Goal: Information Seeking & Learning: Check status

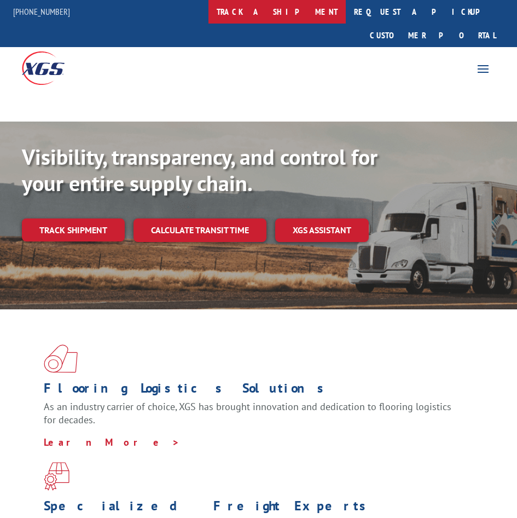
click at [283, 15] on link "track a shipment" at bounding box center [276, 12] width 137 height 24
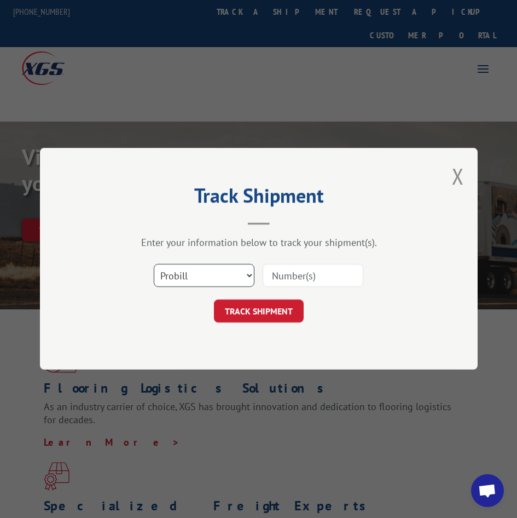
drag, startPoint x: 213, startPoint y: 271, endPoint x: 213, endPoint y: 284, distance: 12.6
click at [213, 271] on select "Select category... Probill BOL PO" at bounding box center [204, 275] width 101 height 23
select select "po"
click at [154, 264] on select "Select category... Probill BOL PO" at bounding box center [204, 275] width 101 height 23
click at [312, 270] on input at bounding box center [313, 275] width 101 height 23
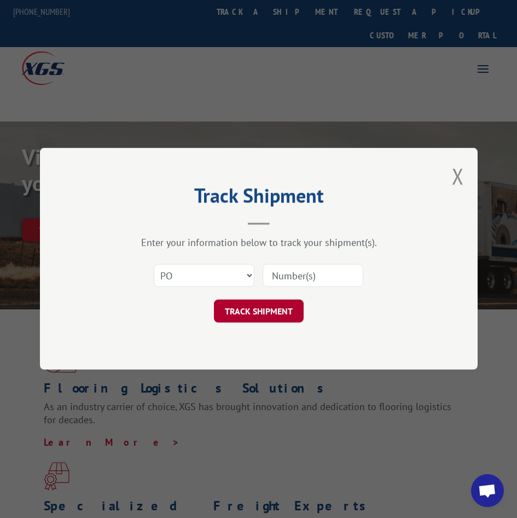
paste input "41474494"
type input "41474494"
click at [276, 313] on button "TRACK SHIPMENT" at bounding box center [259, 311] width 90 height 23
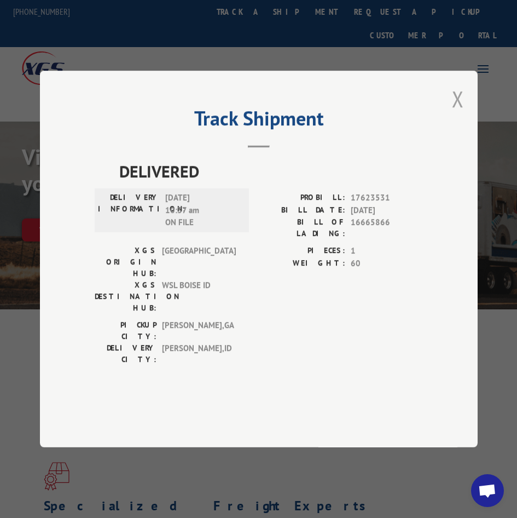
click at [455, 113] on button "Close modal" at bounding box center [458, 98] width 12 height 29
